Goal: Information Seeking & Learning: Learn about a topic

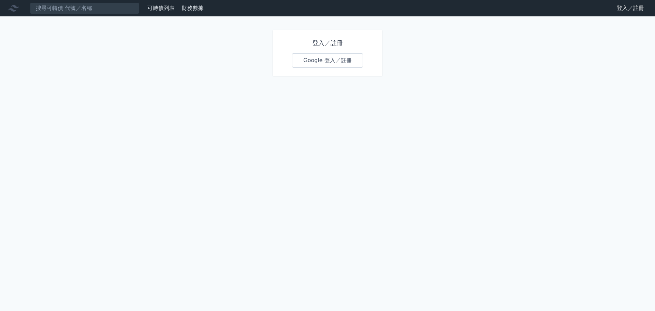
click at [338, 62] on link "Google 登入／註冊" at bounding box center [327, 60] width 71 height 14
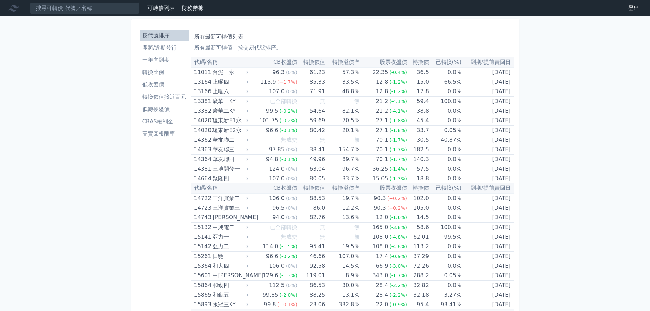
click at [163, 97] on li "轉換價值接近百元" at bounding box center [164, 97] width 49 height 8
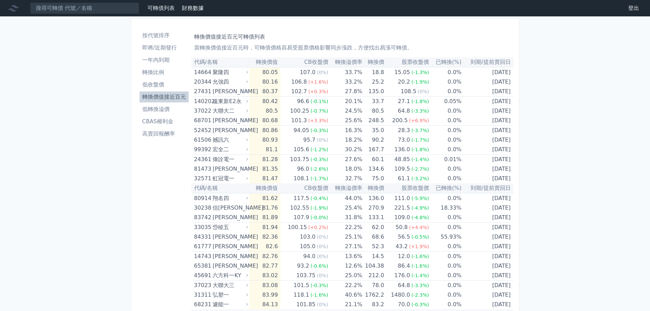
click at [319, 61] on th "CB收盤價" at bounding box center [304, 62] width 47 height 10
drag, startPoint x: 523, startPoint y: 154, endPoint x: 537, endPoint y: 136, distance: 22.1
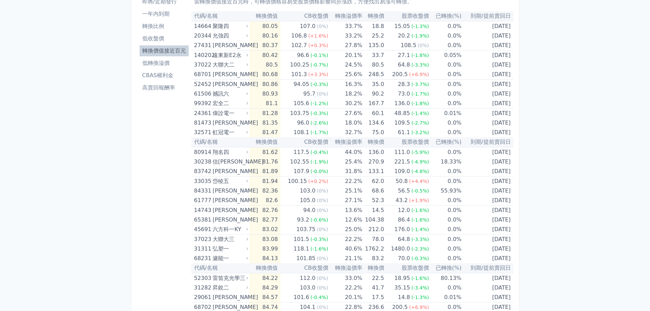
scroll to position [34, 0]
